Goal: Transaction & Acquisition: Book appointment/travel/reservation

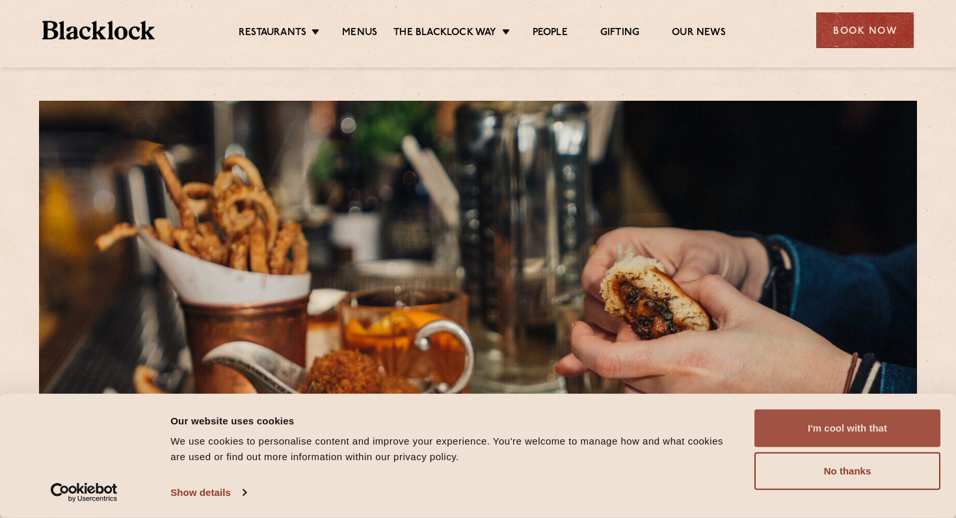
click at [824, 431] on button "I'm cool with that" at bounding box center [847, 429] width 186 height 38
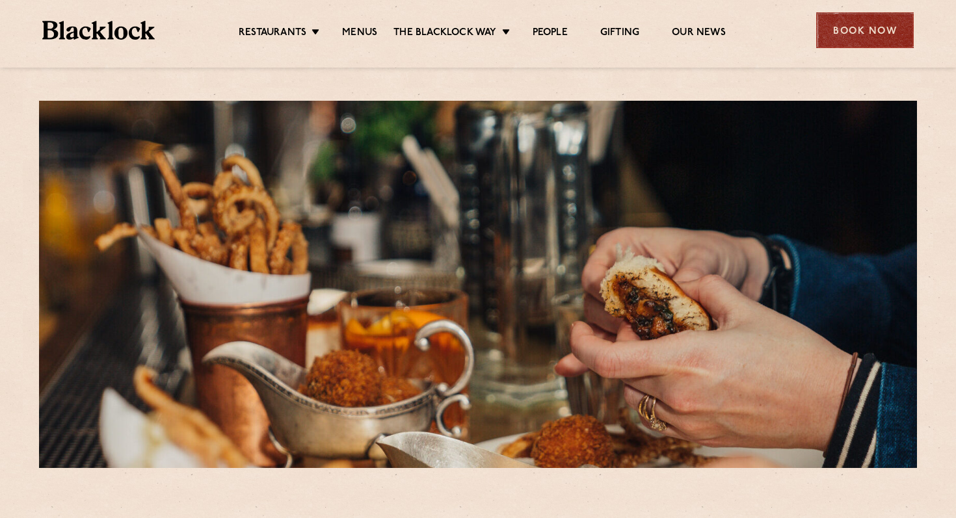
click at [845, 43] on div "Book Now" at bounding box center [865, 30] width 98 height 36
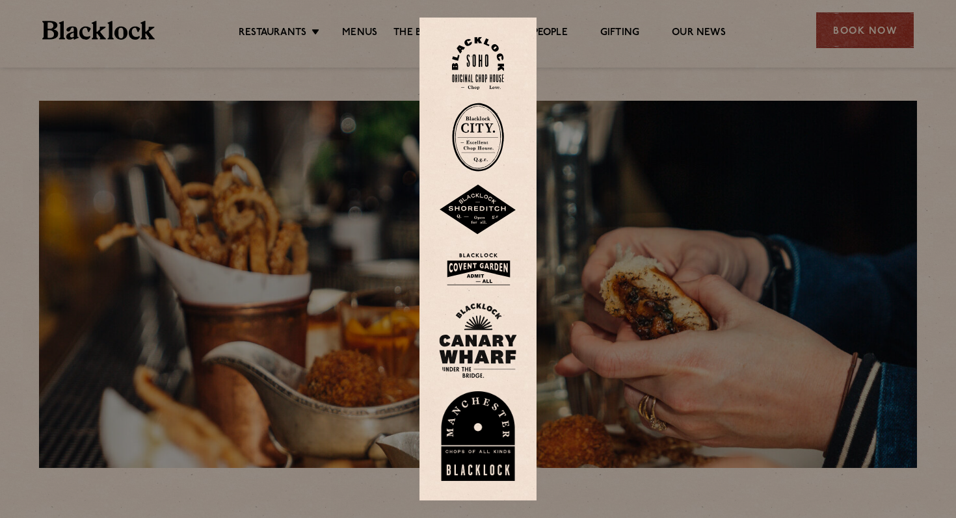
click at [541, 211] on div at bounding box center [478, 259] width 956 height 518
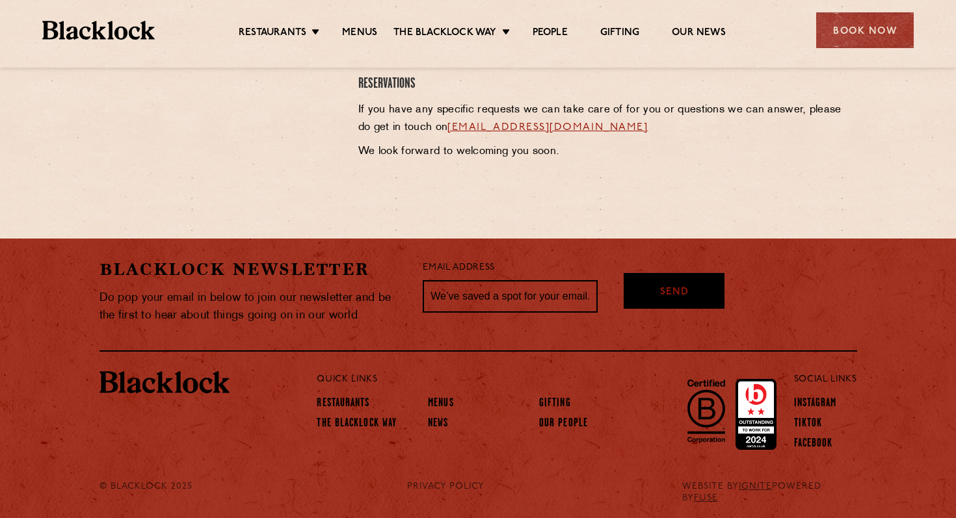
scroll to position [733, 0]
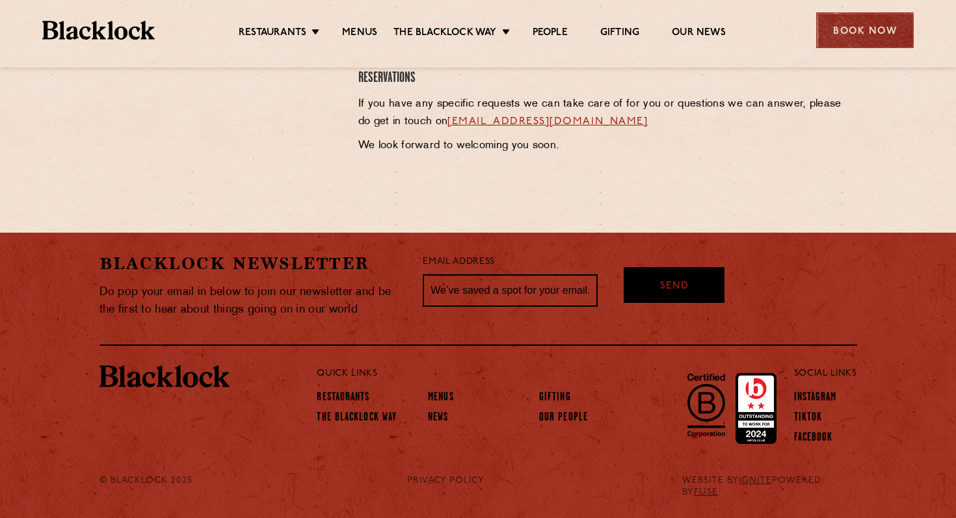
click at [855, 40] on div "Book Now" at bounding box center [865, 30] width 98 height 36
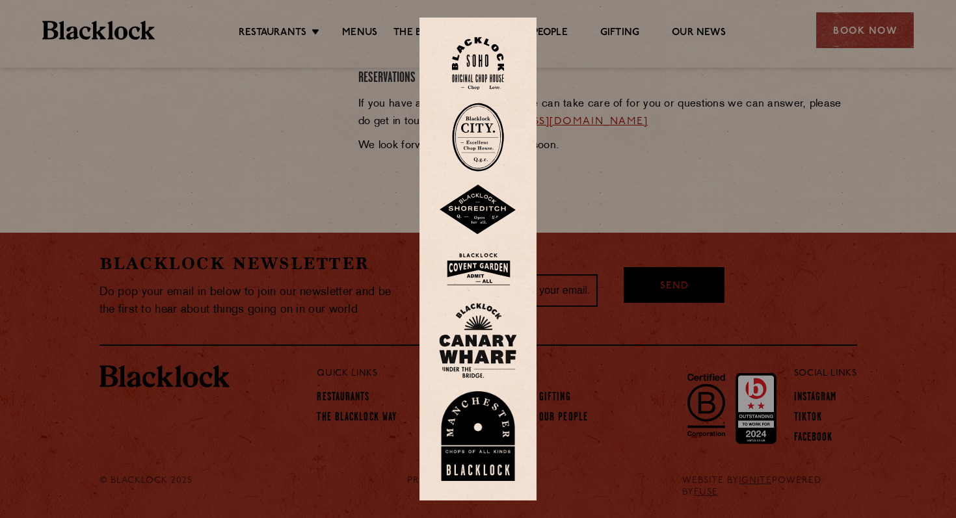
click at [478, 329] on img at bounding box center [478, 340] width 78 height 75
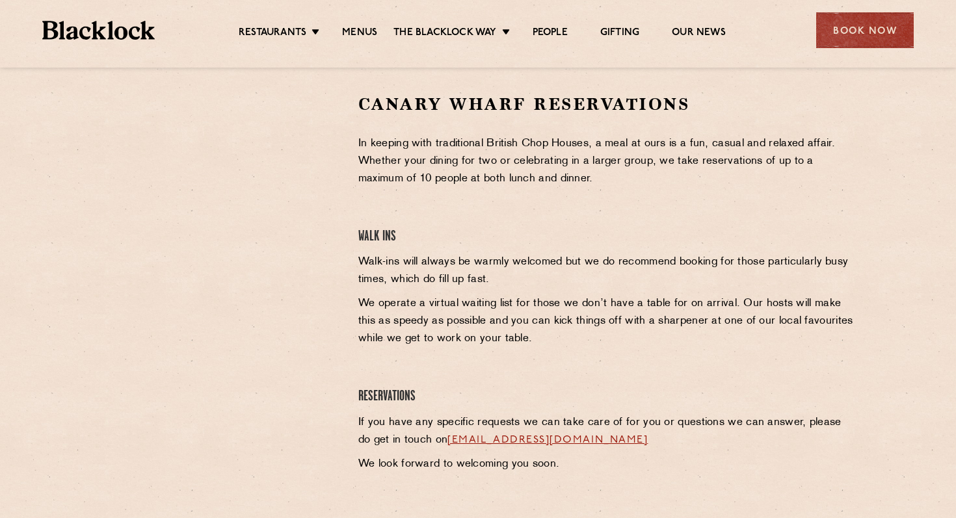
scroll to position [399, 0]
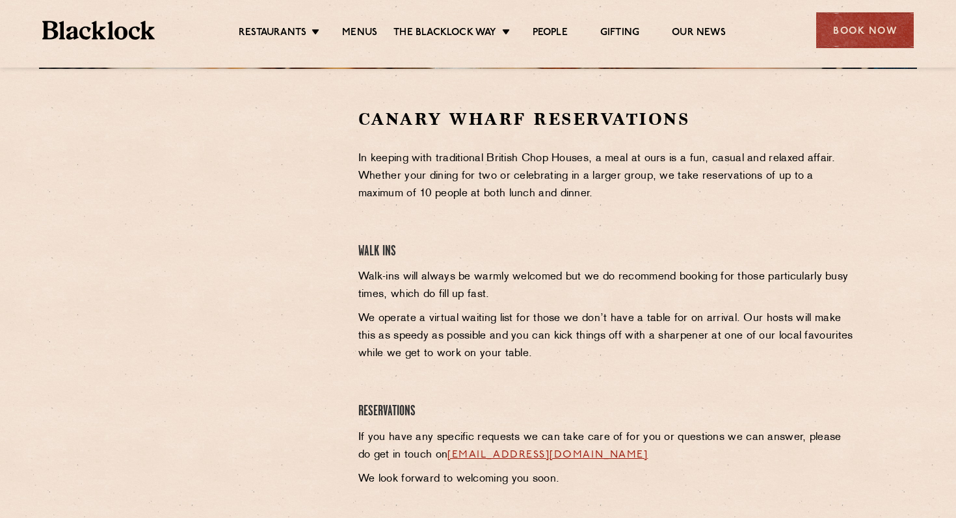
click at [349, 258] on div "Canary Wharf Reservations In keeping with traditional British Chop Houses, a me…" at bounding box center [608, 301] width 518 height 387
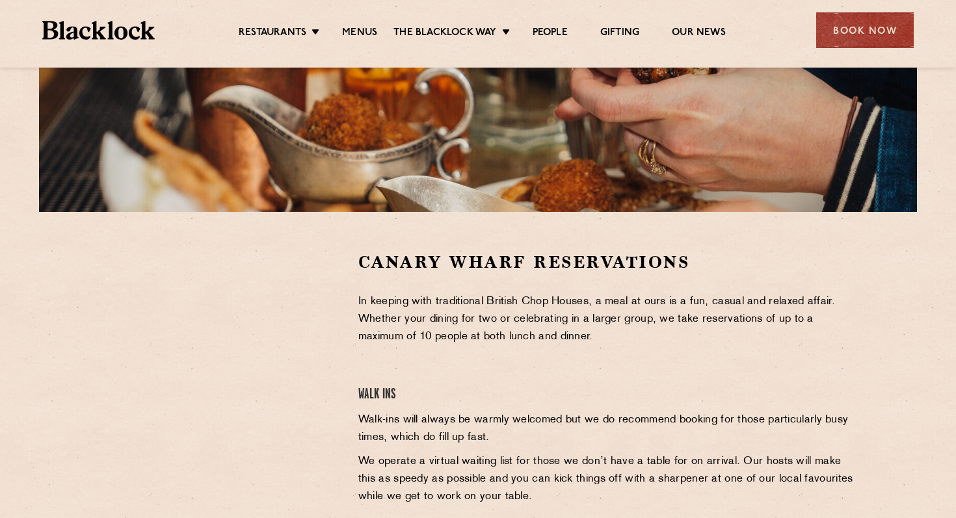
scroll to position [245, 0]
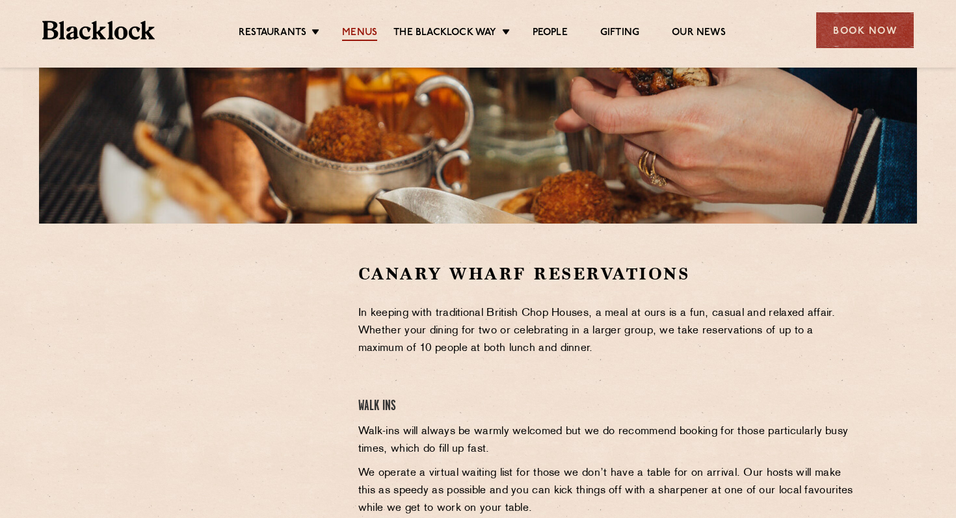
click at [362, 33] on link "Menus" at bounding box center [359, 34] width 35 height 14
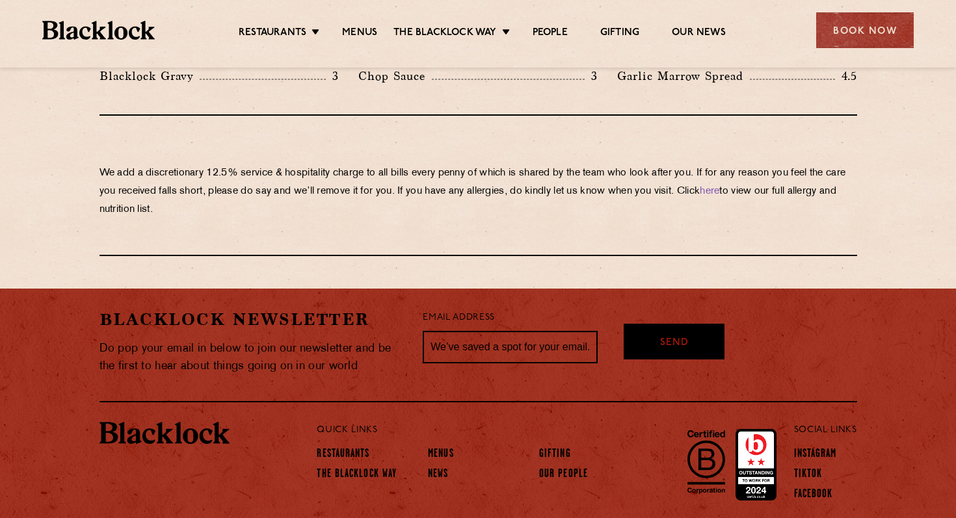
scroll to position [2271, 0]
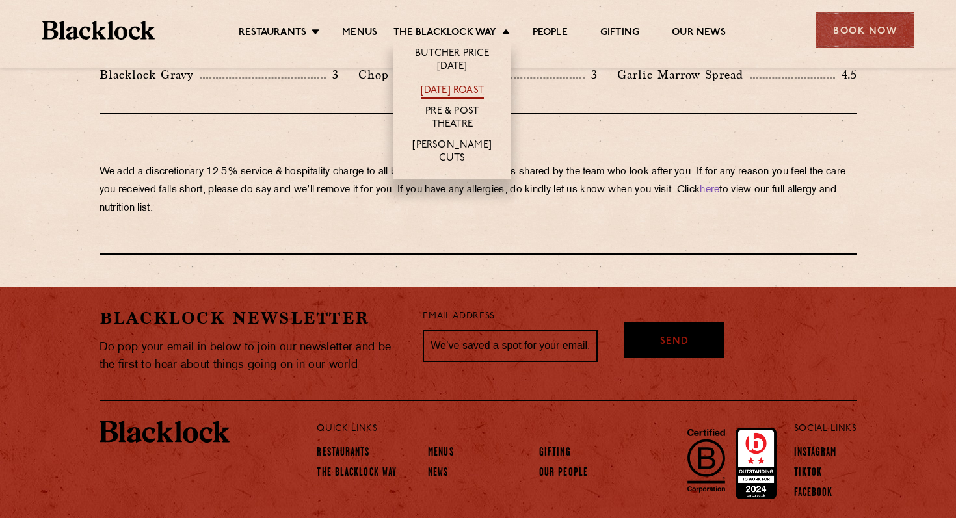
click at [457, 86] on link "[DATE] Roast" at bounding box center [452, 92] width 63 height 14
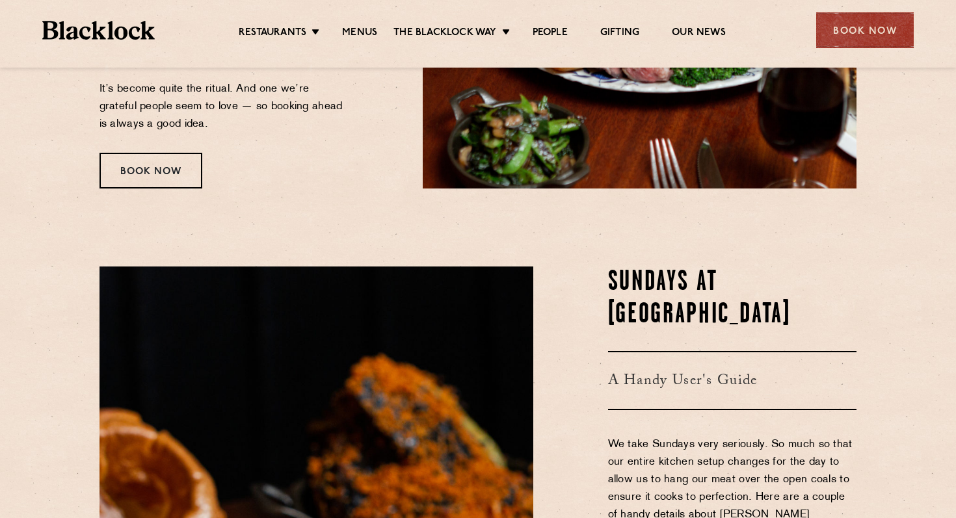
scroll to position [356, 0]
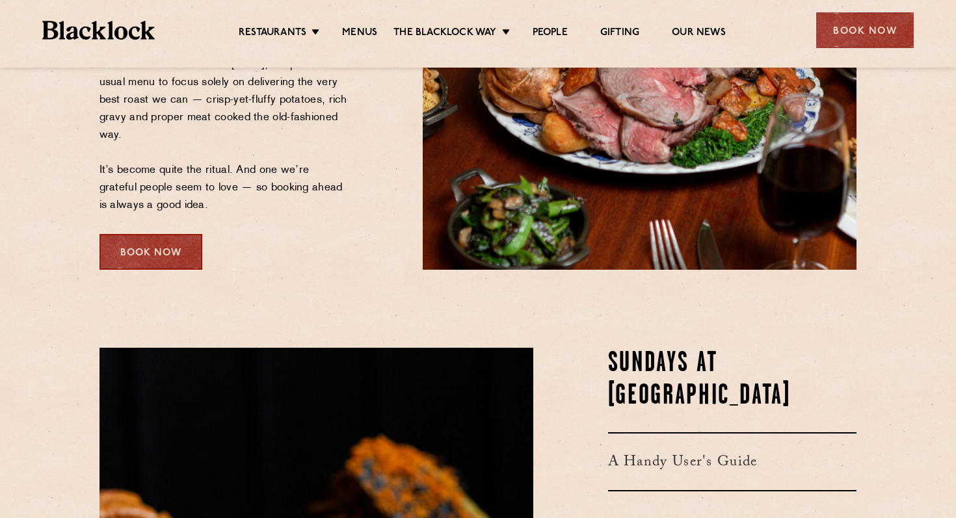
click at [178, 257] on div "Book Now" at bounding box center [151, 252] width 103 height 36
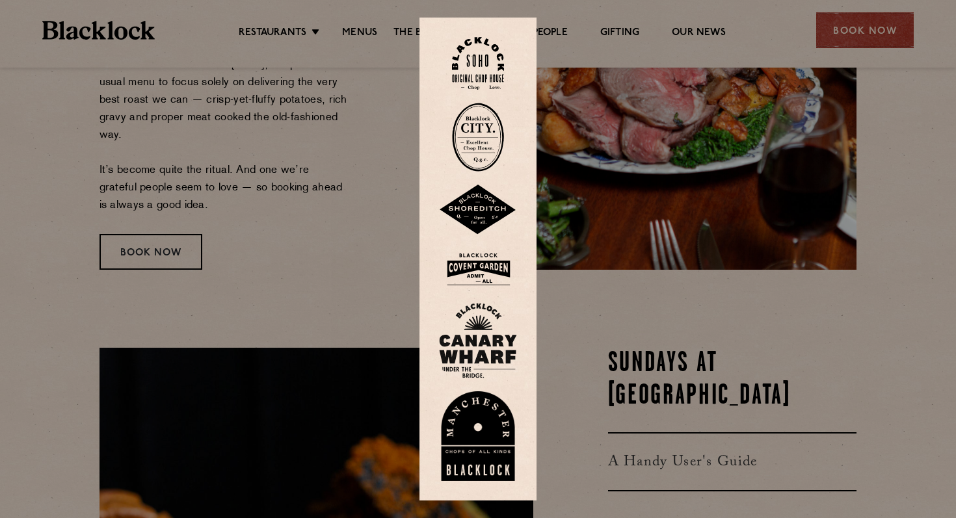
click at [368, 130] on div at bounding box center [478, 259] width 956 height 518
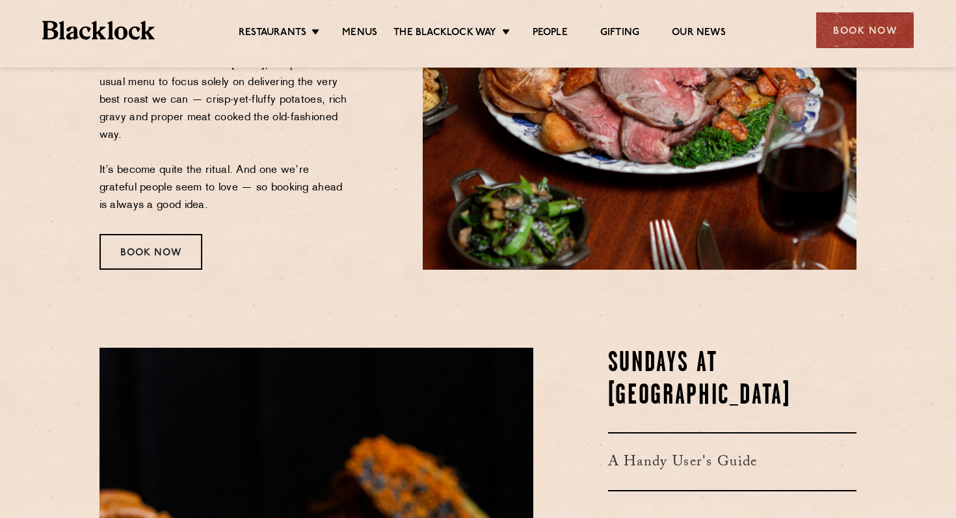
click at [176, 271] on section "Sunday Roast Almost as Good as Mum's Sundays at ours are a little different. Co…" at bounding box center [478, 20] width 956 height 577
click at [176, 254] on div "Book Now" at bounding box center [151, 252] width 103 height 36
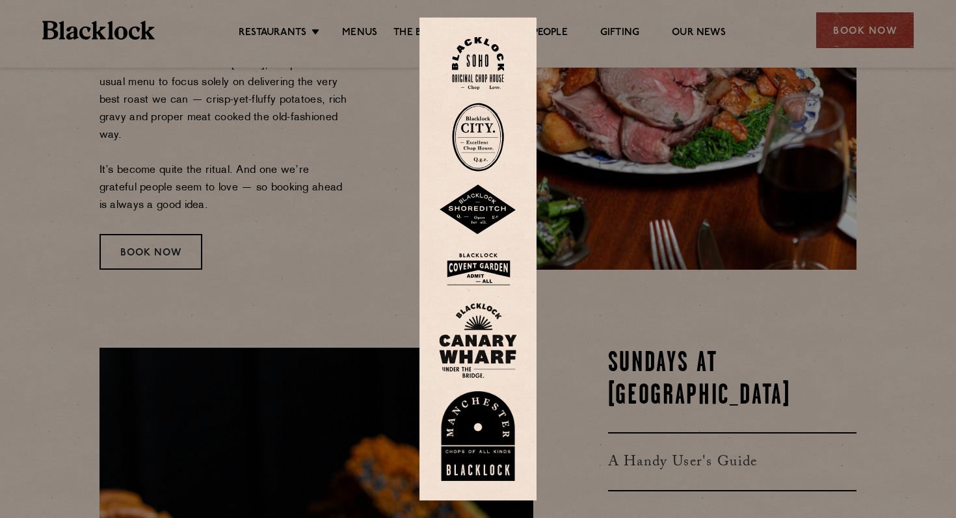
click at [488, 332] on img at bounding box center [478, 340] width 78 height 75
